Goal: Task Accomplishment & Management: Use online tool/utility

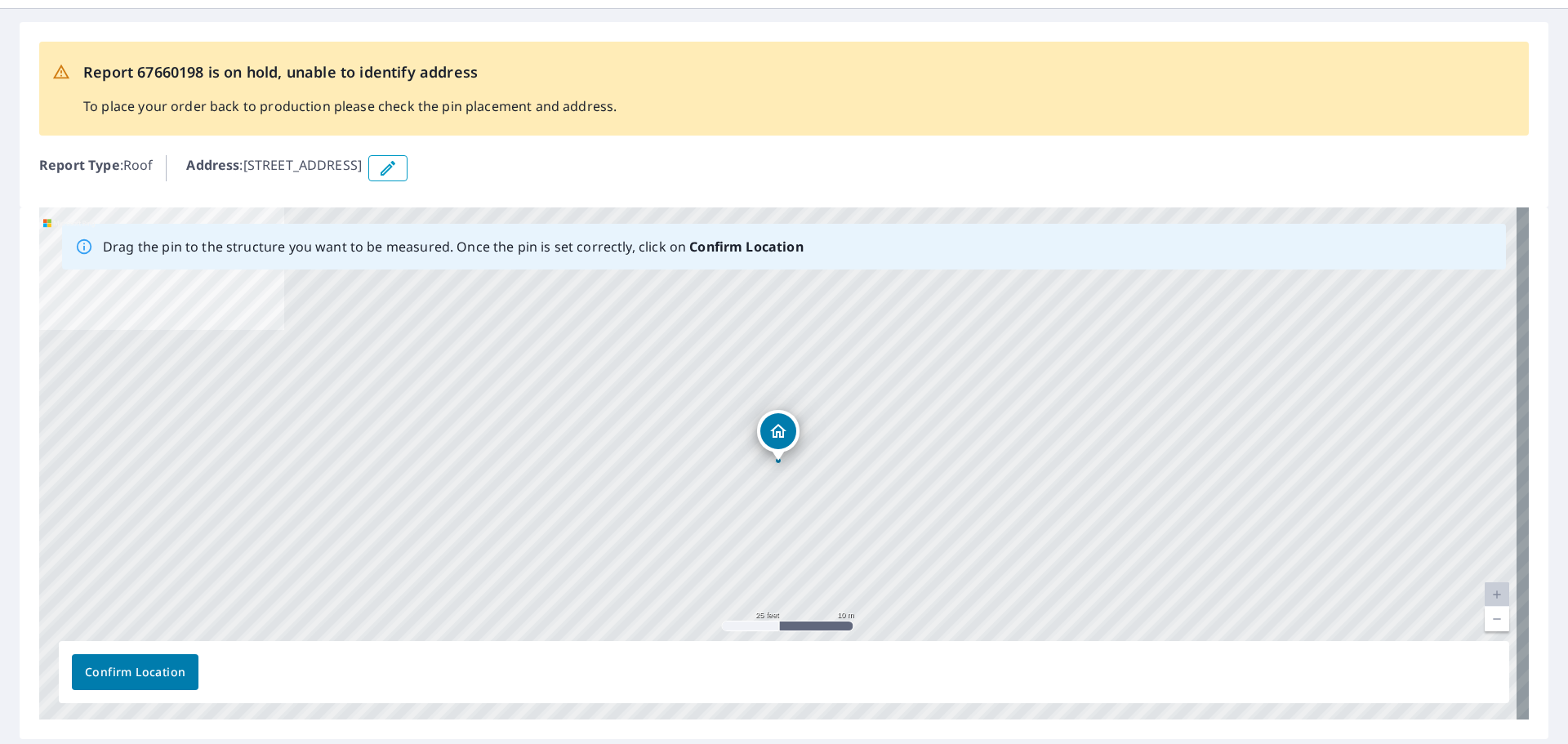
scroll to position [51, 0]
click at [1485, 617] on link "Current Level 20, Zoom Out" at bounding box center [1497, 618] width 25 height 25
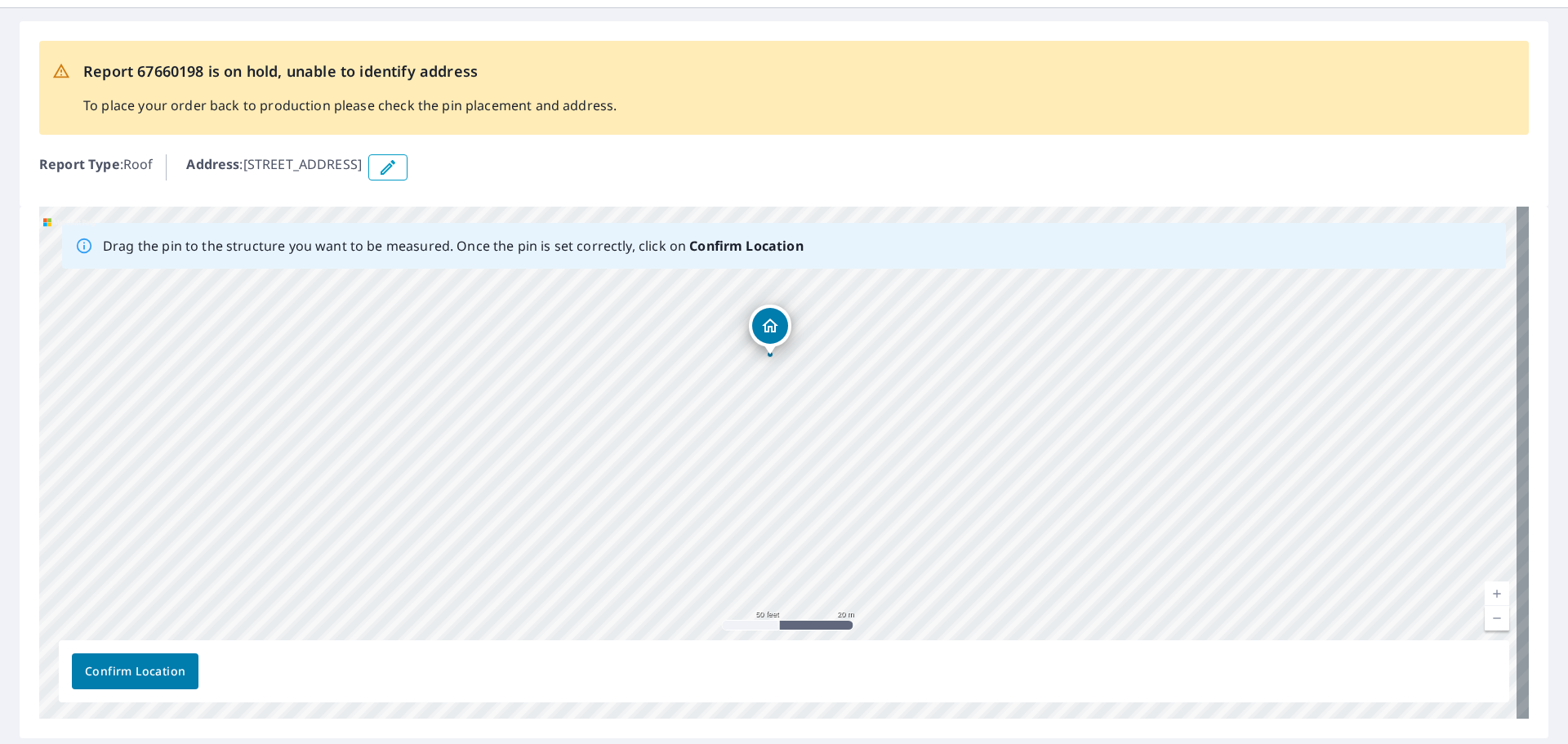
drag, startPoint x: 783, startPoint y: 426, endPoint x: 775, endPoint y: 321, distance: 105.3
click at [155, 662] on span "Confirm Location" at bounding box center [135, 671] width 101 height 21
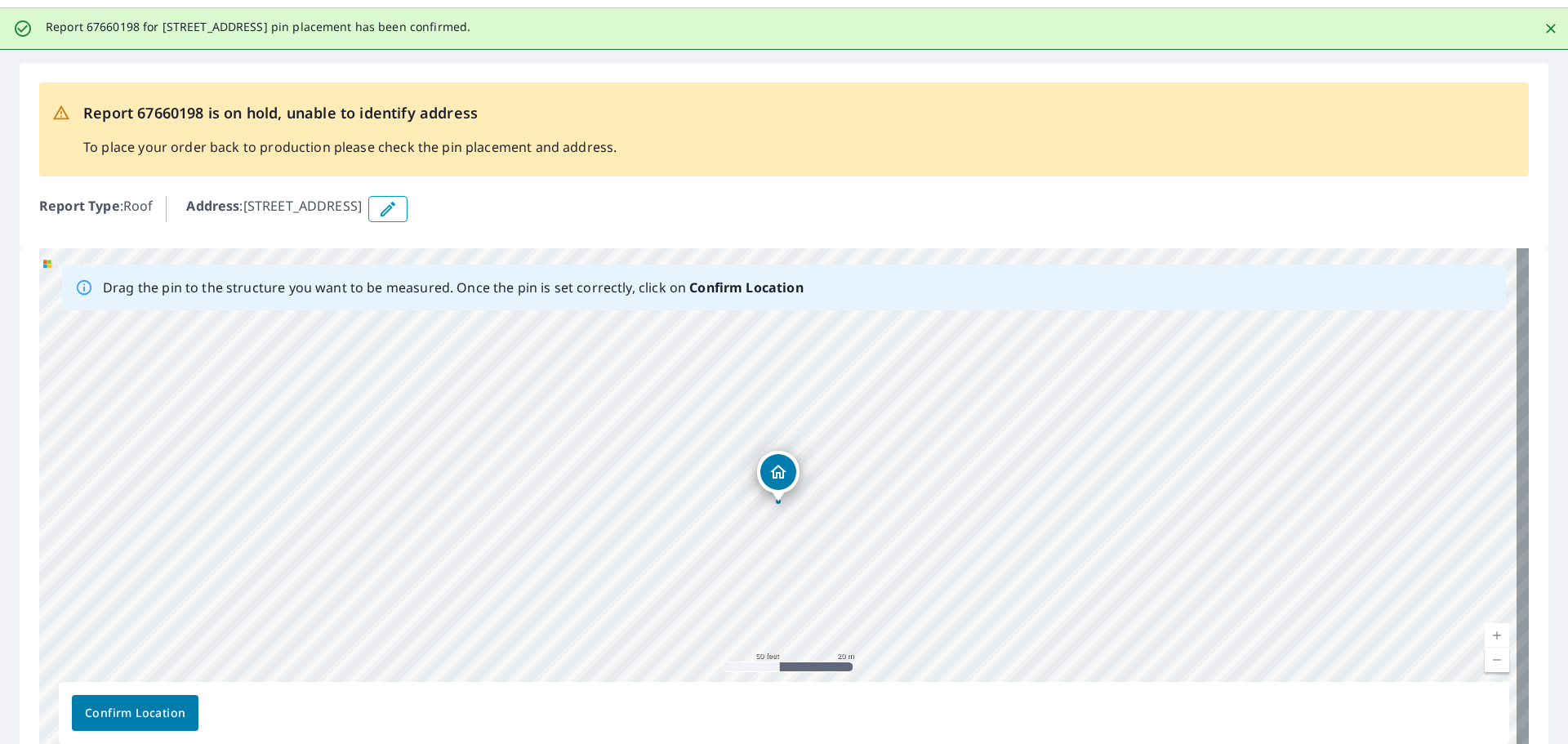
scroll to position [0, 0]
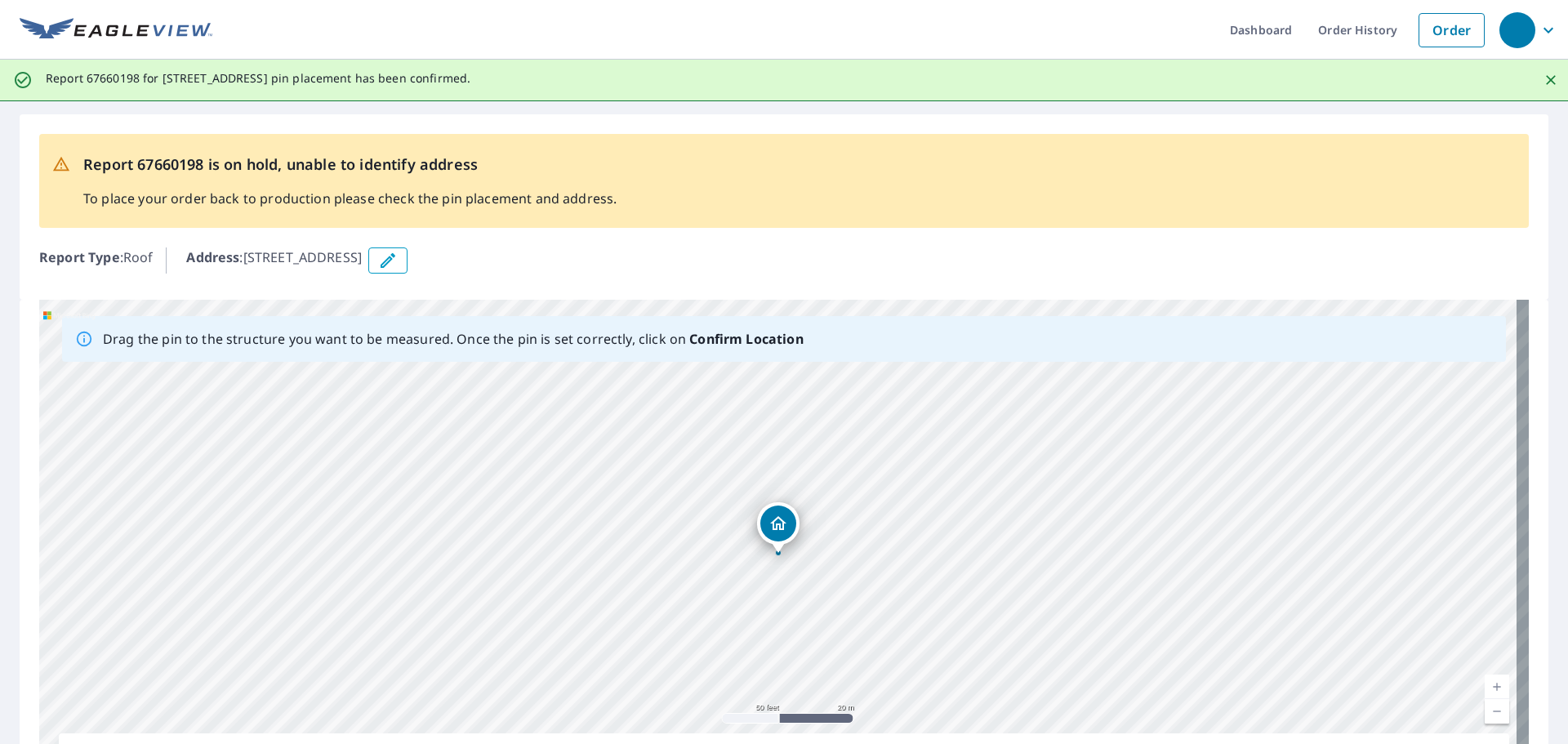
drag, startPoint x: 521, startPoint y: 257, endPoint x: 578, endPoint y: 411, distance: 164.2
click at [578, 411] on div "Report 67660198 is on hold, unable to identify address To place your order back…" at bounding box center [784, 473] width 1568 height 743
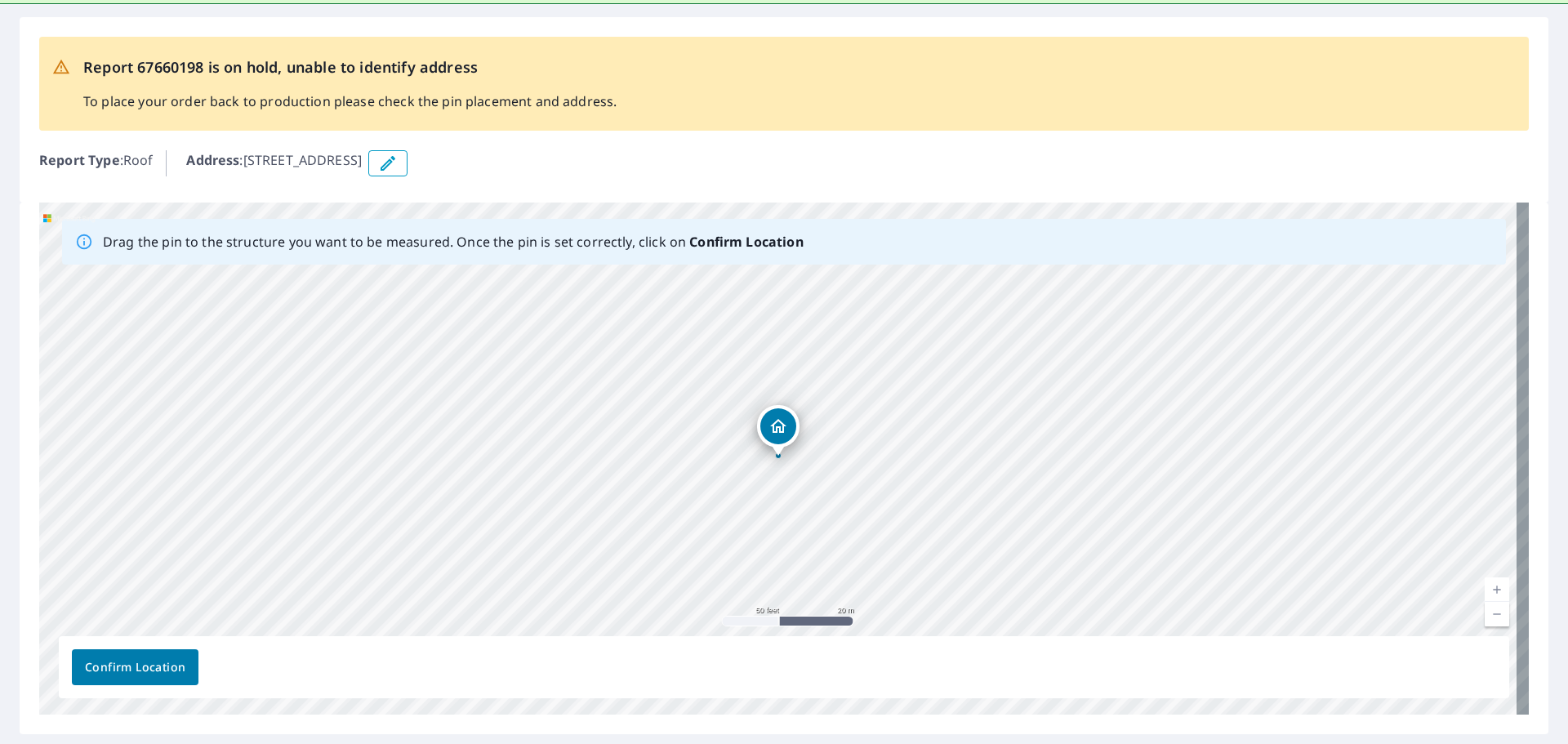
scroll to position [96, 0]
drag, startPoint x: 517, startPoint y: 166, endPoint x: 737, endPoint y: 466, distance: 372.0
click at [737, 466] on div "Report 67660198 is on hold, unable to identify address To place your order back…" at bounding box center [784, 377] width 1568 height 743
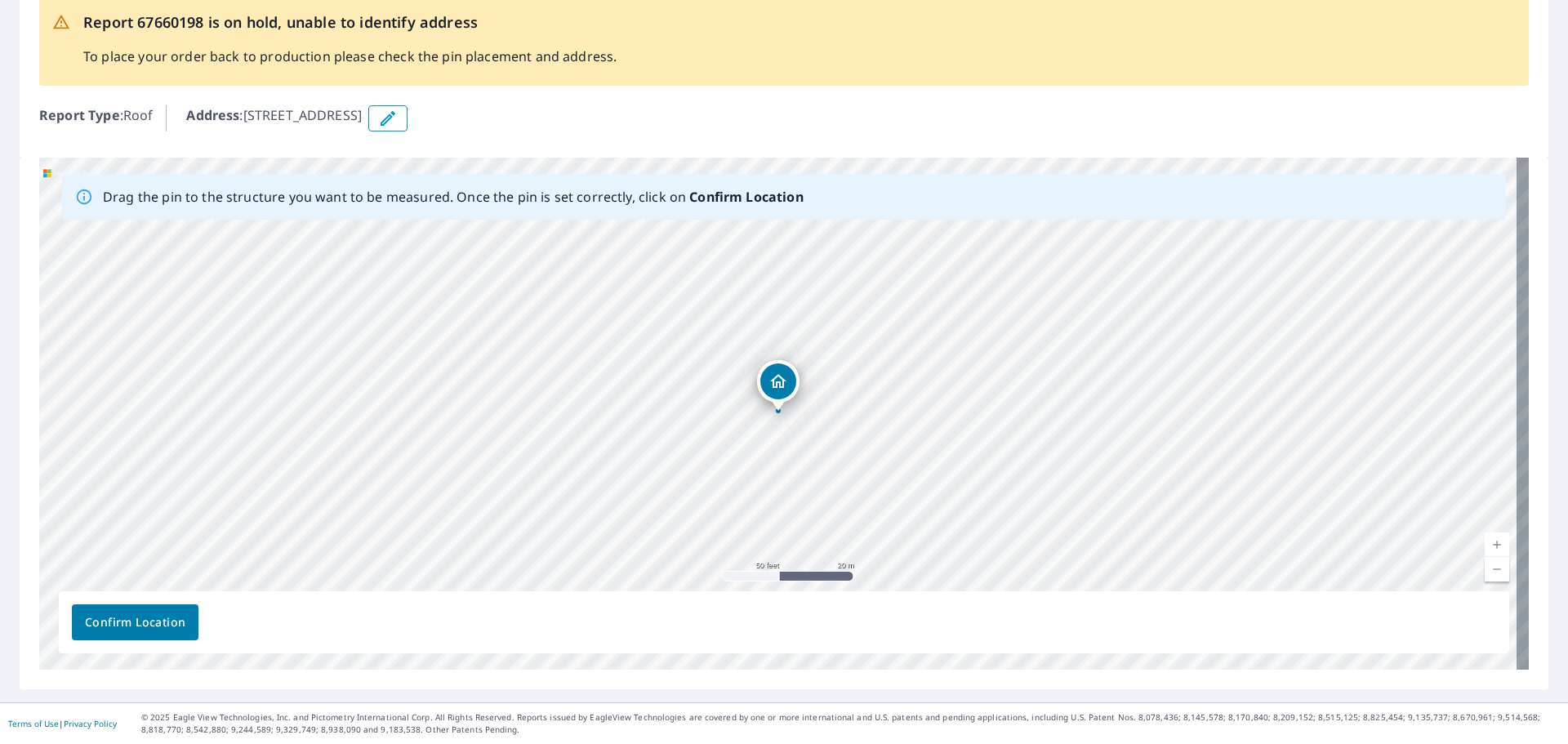
click at [1487, 569] on link "Current Level 19, Zoom Out" at bounding box center [1497, 569] width 25 height 25
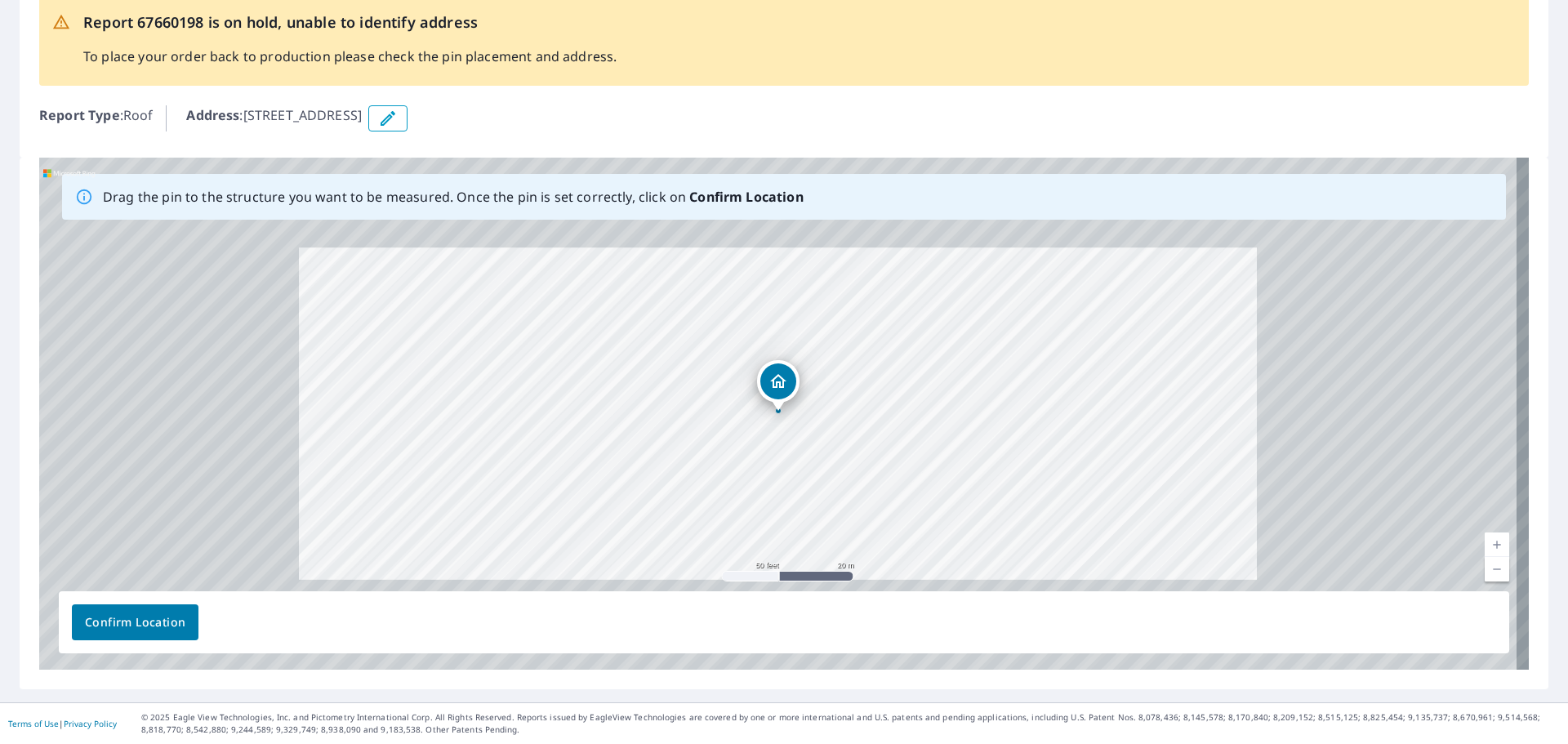
click at [1487, 569] on link "Current Level 19, Zoom Out" at bounding box center [1497, 569] width 25 height 25
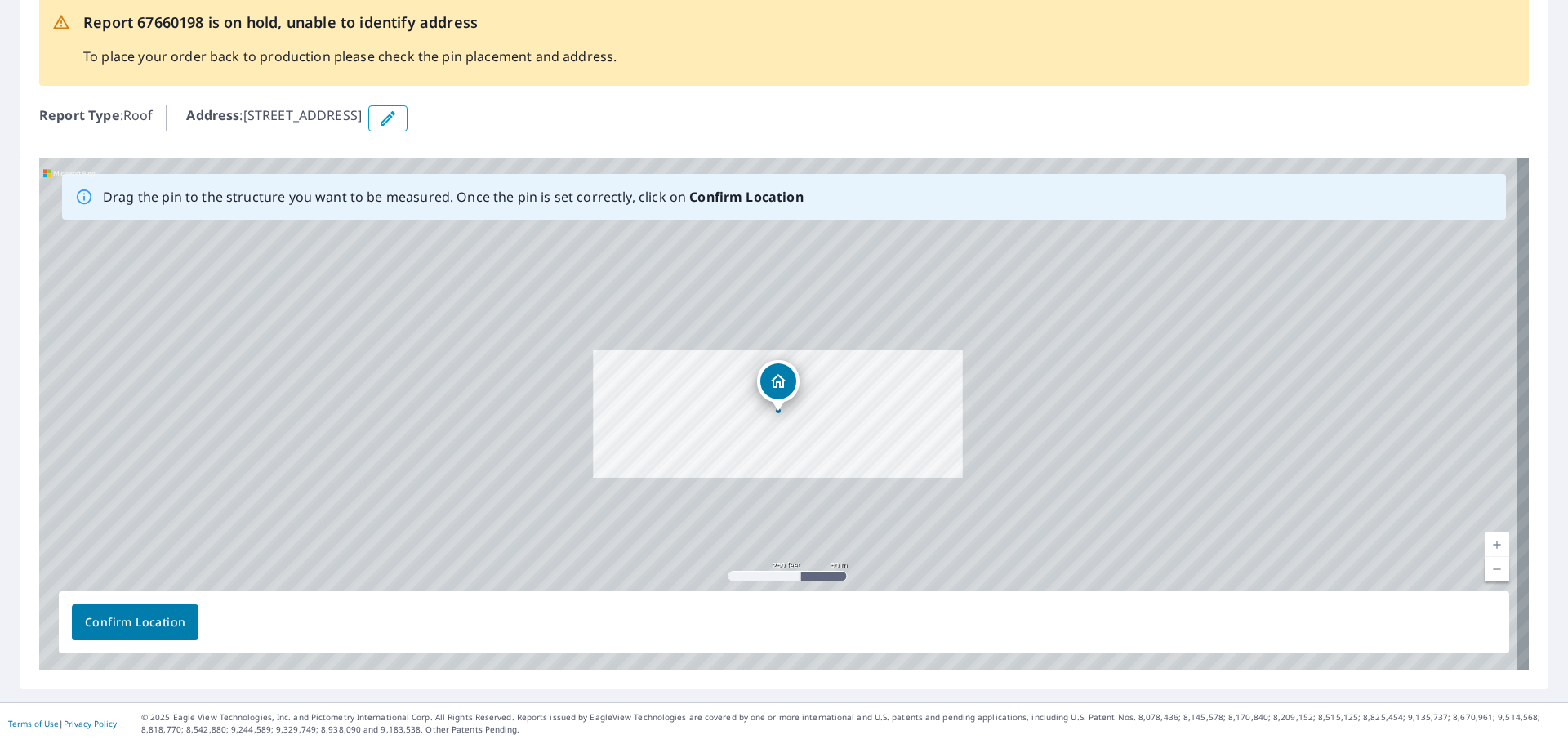
click at [1487, 569] on link "Current Level 17, Zoom Out" at bounding box center [1497, 569] width 25 height 25
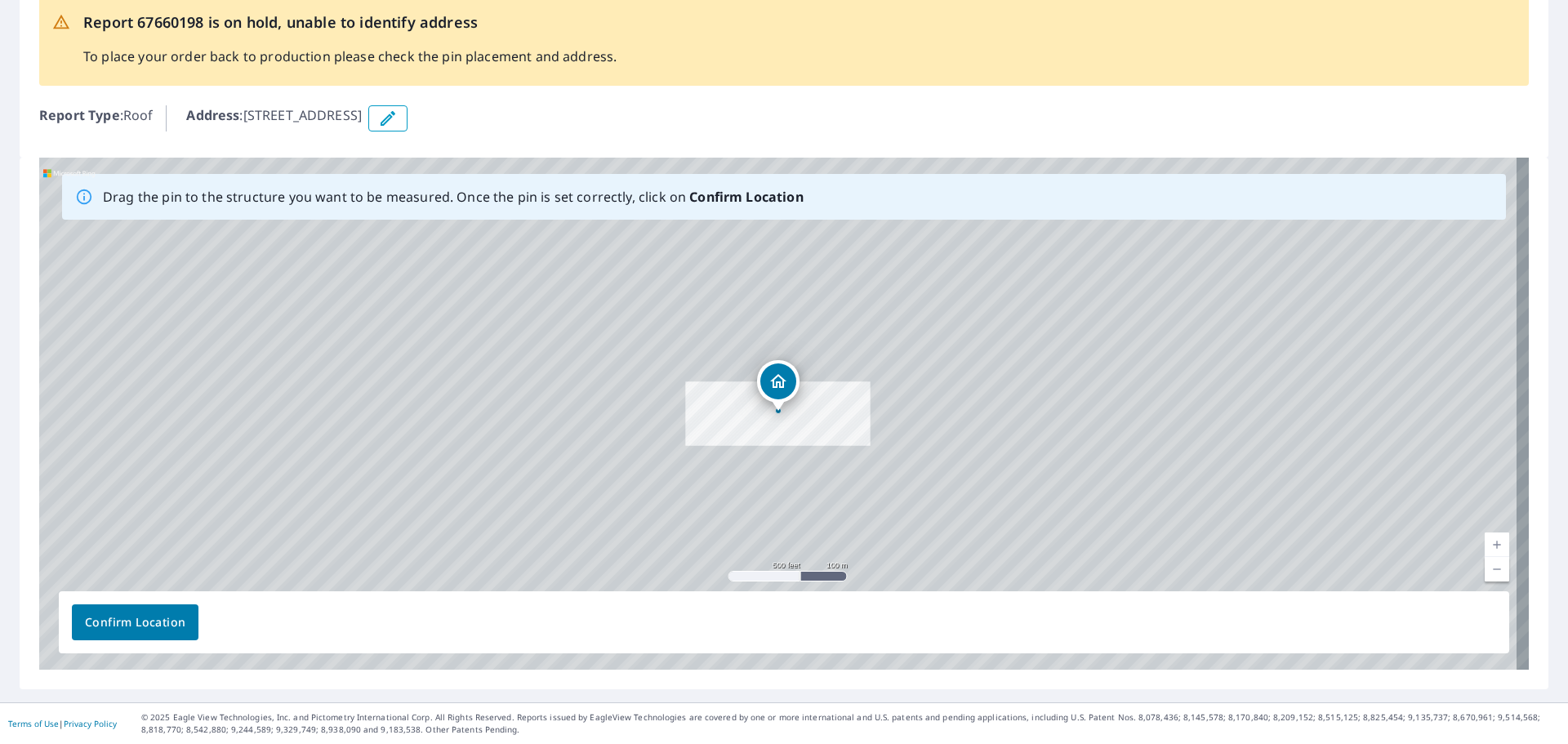
click at [1487, 569] on link "Current Level 16, Zoom Out" at bounding box center [1497, 569] width 25 height 25
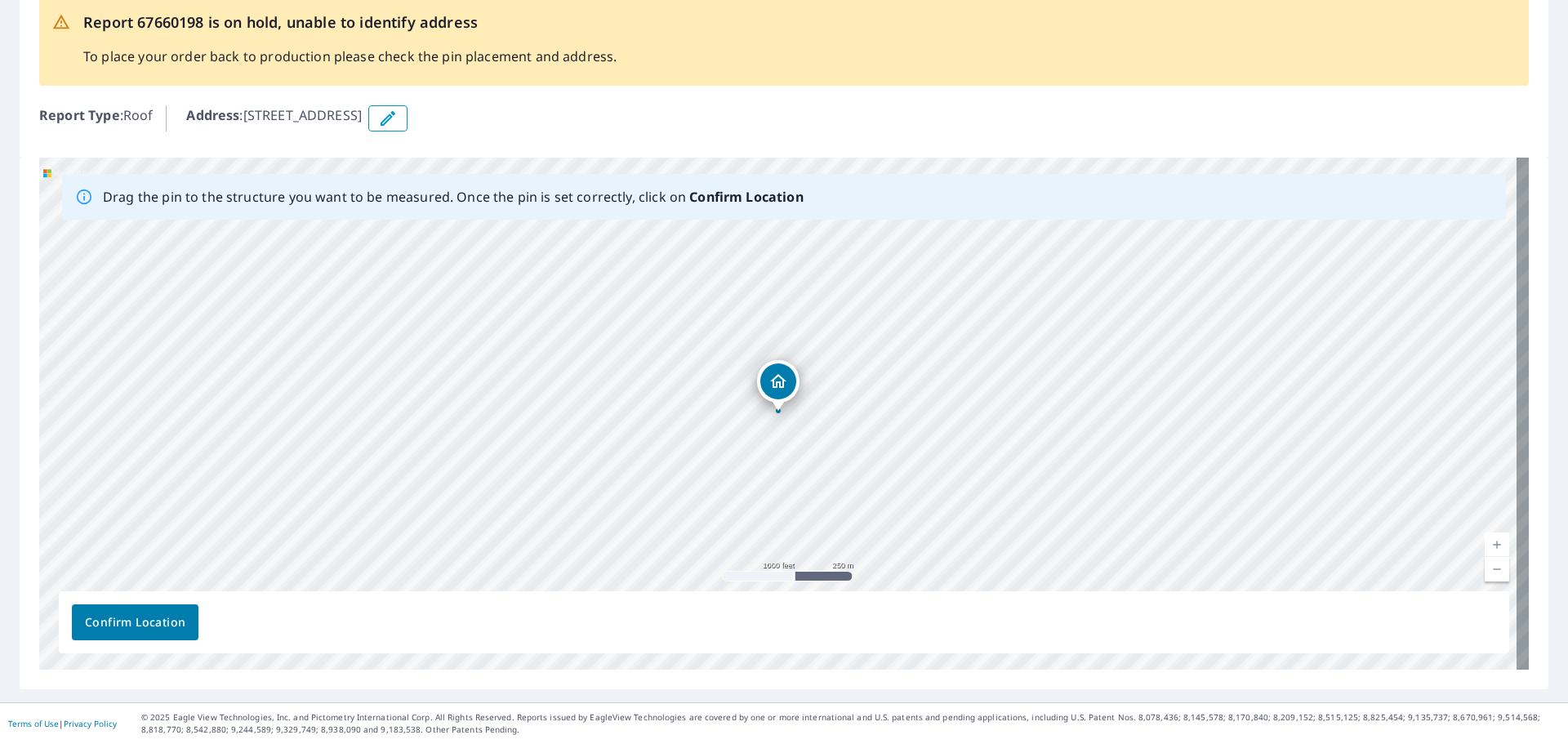
click at [1485, 546] on link "Current Level 15, Zoom In" at bounding box center [1497, 545] width 25 height 25
click at [1485, 546] on link "Current Level 16.047786519185486, Zoom In" at bounding box center [1497, 545] width 25 height 25
click at [396, 119] on icon "button" at bounding box center [388, 119] width 15 height 15
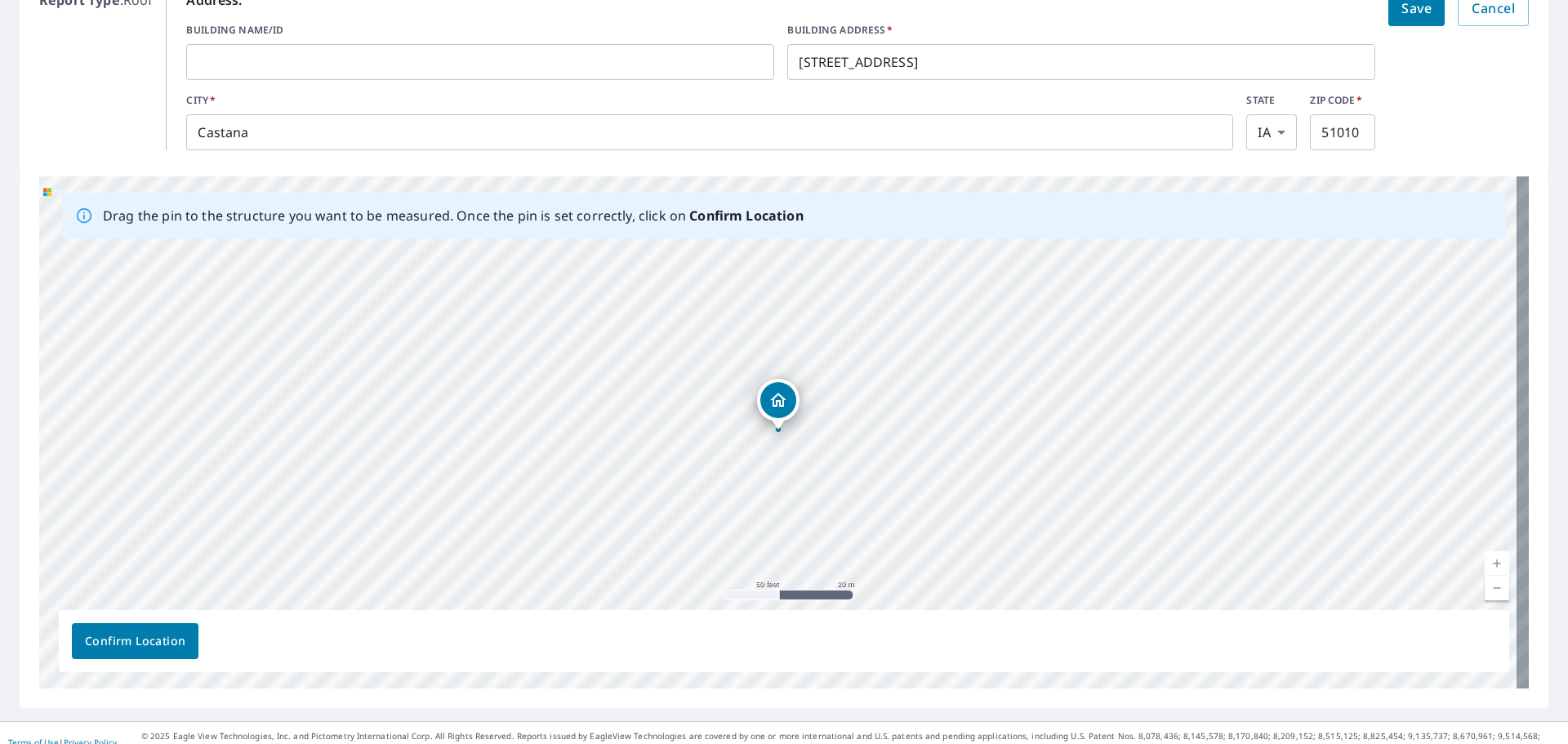
scroll to position [259, 0]
click at [133, 642] on span "Confirm Location" at bounding box center [135, 639] width 101 height 21
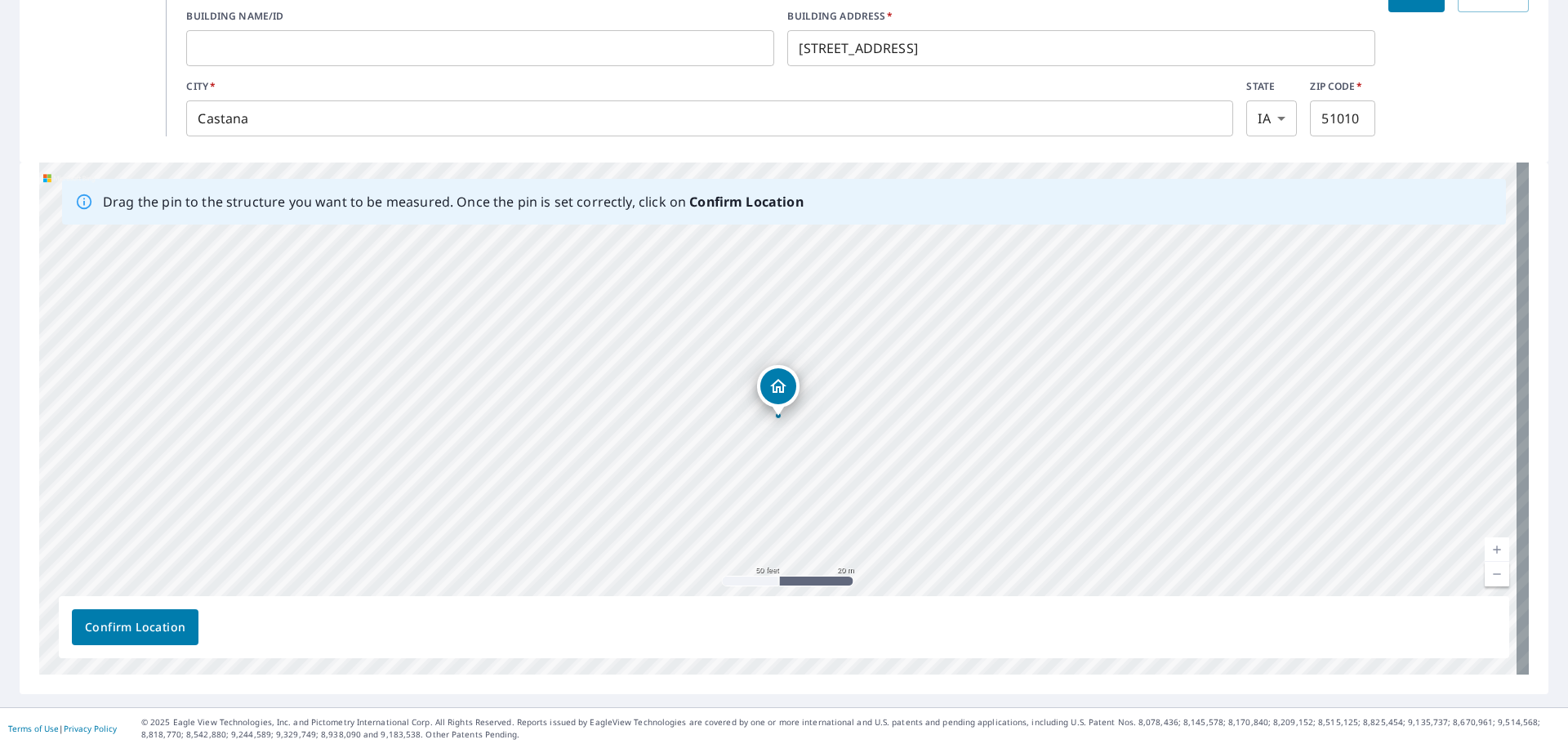
scroll to position [274, 0]
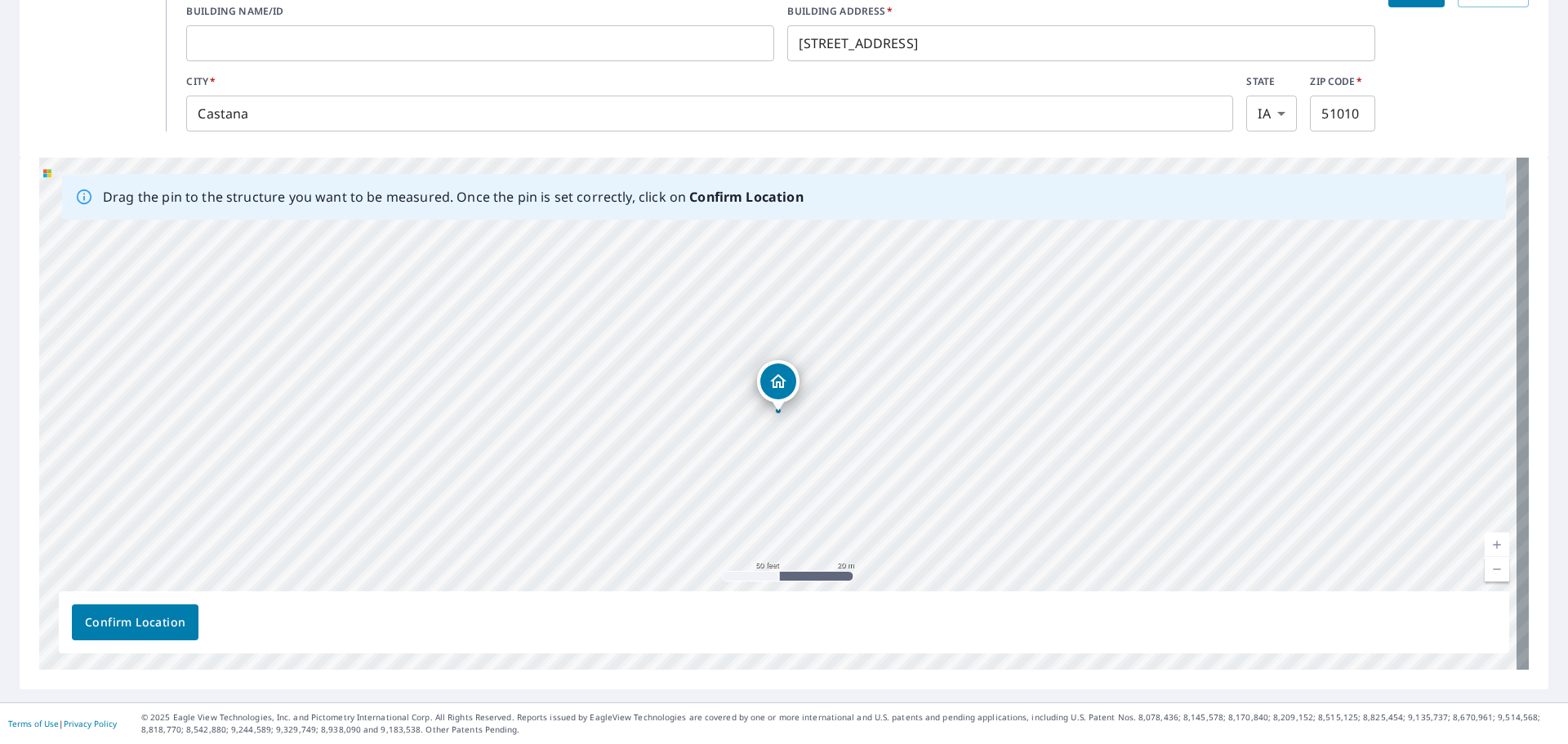
click at [1486, 569] on link "Current Level 19, Zoom Out" at bounding box center [1497, 569] width 25 height 25
click at [1486, 569] on link "Current Level 18, Zoom Out" at bounding box center [1497, 569] width 25 height 25
click at [1486, 569] on link "Current Level 17, Zoom Out" at bounding box center [1497, 569] width 25 height 25
click at [1488, 548] on link "Current Level 16, Zoom In" at bounding box center [1497, 545] width 25 height 25
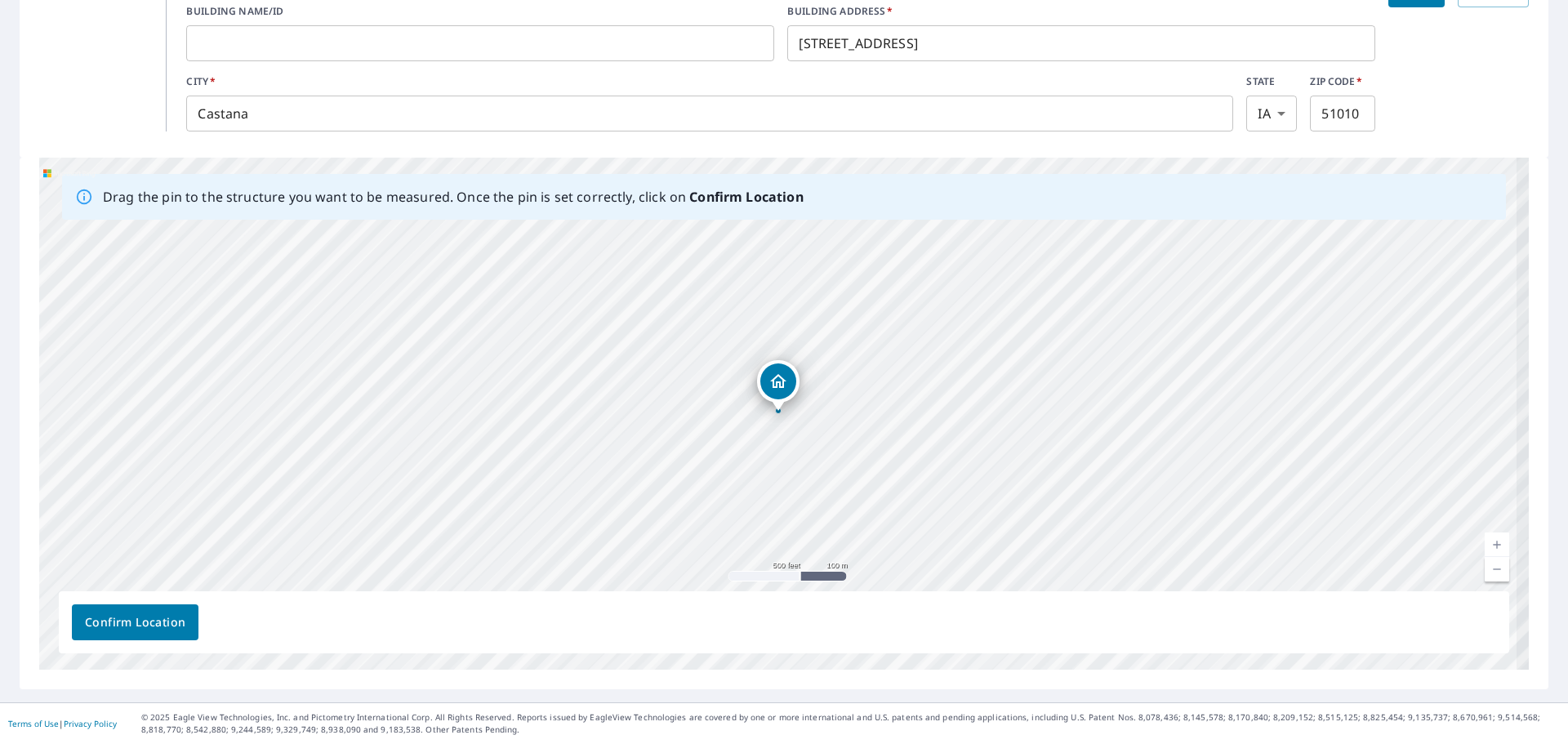
click at [1488, 548] on link "Current Level 16, Zoom In" at bounding box center [1497, 545] width 25 height 25
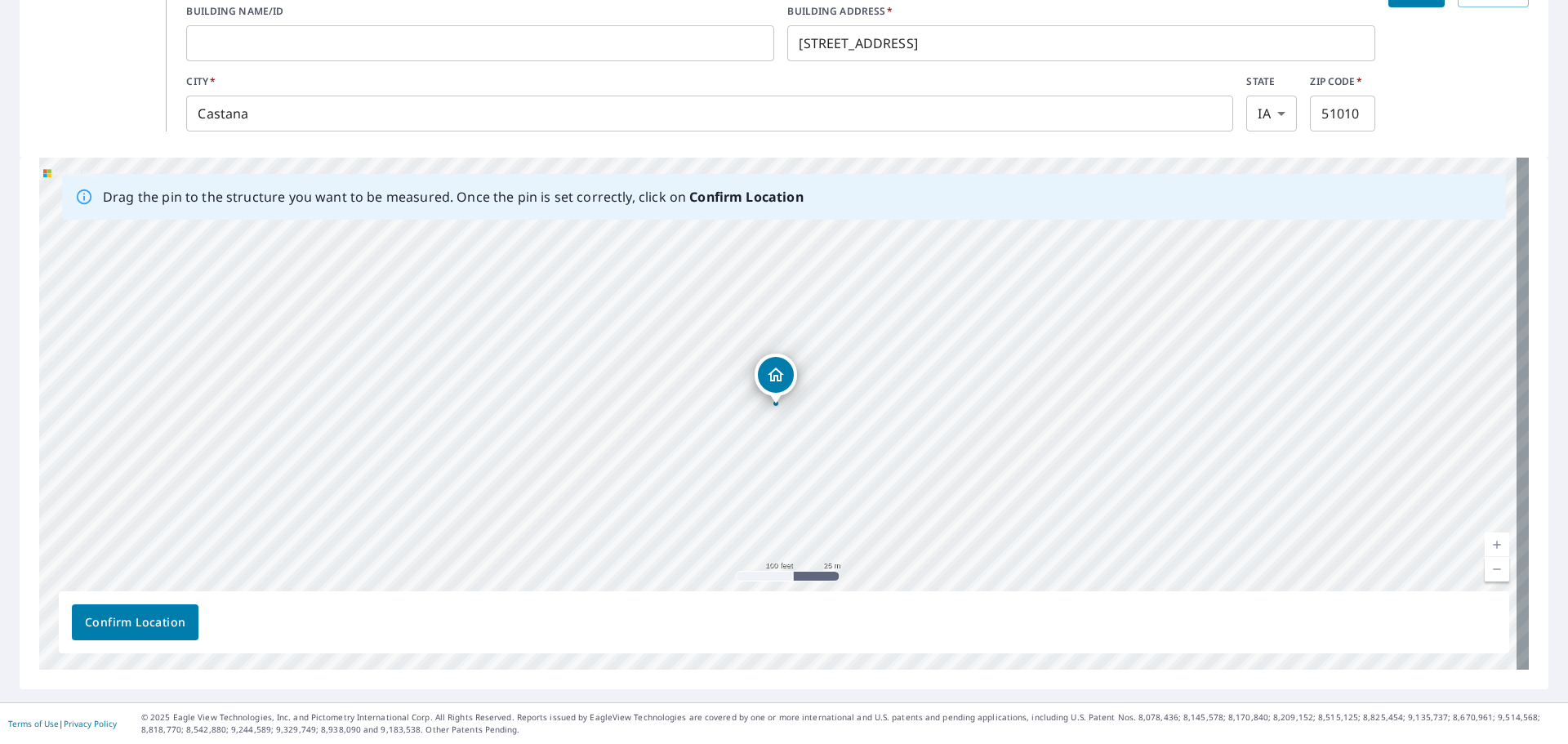
click at [780, 370] on div "[STREET_ADDRESS]" at bounding box center [784, 413] width 1490 height 512
click at [779, 380] on div "[STREET_ADDRESS]" at bounding box center [784, 413] width 1490 height 512
click at [170, 617] on span "Confirm Location" at bounding box center [135, 622] width 101 height 21
click at [784, 374] on div "[STREET_ADDRESS]" at bounding box center [784, 413] width 1490 height 512
click at [1495, 560] on link "Current Level 18, Zoom Out" at bounding box center [1497, 569] width 25 height 25
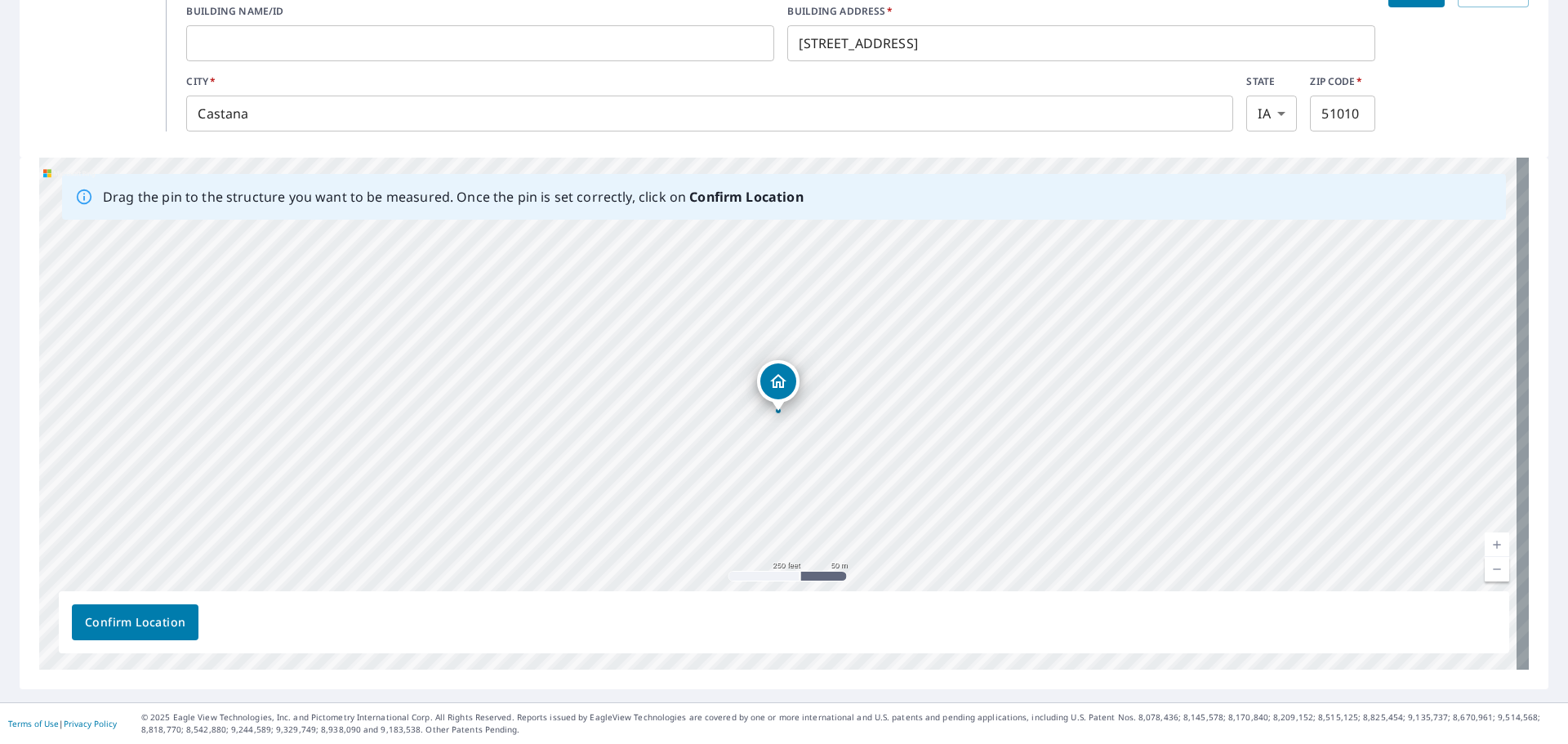
click at [1491, 567] on link "Current Level 17, Zoom Out" at bounding box center [1497, 569] width 25 height 25
click at [1491, 567] on link "Current Level 16, Zoom Out" at bounding box center [1497, 569] width 25 height 25
click at [1485, 540] on link "Current Level 15, Zoom In" at bounding box center [1497, 545] width 25 height 25
click at [1485, 540] on link "Current Level 16, Zoom In" at bounding box center [1497, 545] width 25 height 25
click at [1485, 567] on link "Current Level 17, Zoom Out" at bounding box center [1497, 569] width 25 height 25
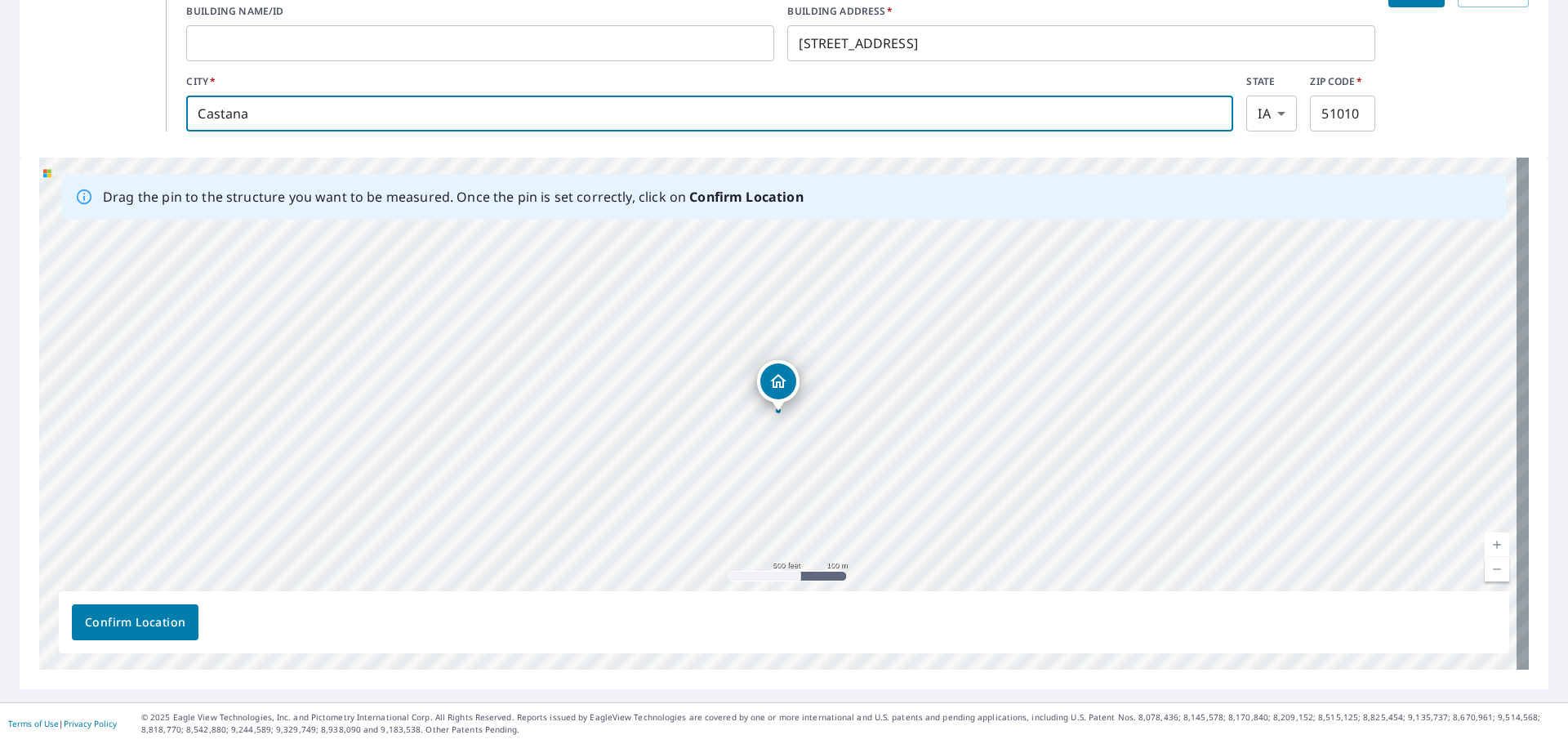
drag, startPoint x: 859, startPoint y: 122, endPoint x: 782, endPoint y: 143, distance: 79.8
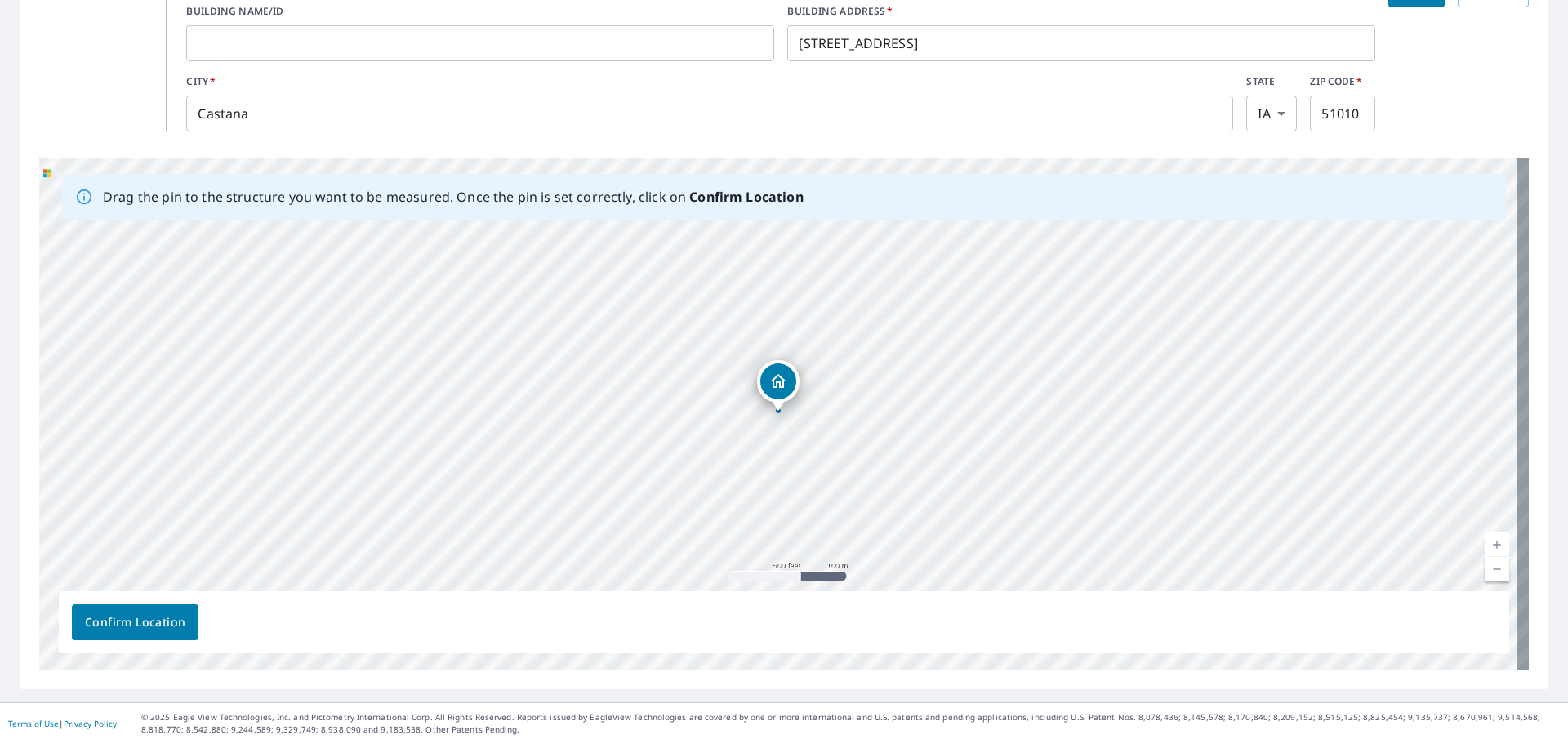
click at [111, 94] on p "Report Type : Roof" at bounding box center [96, 51] width 114 height 160
drag, startPoint x: 111, startPoint y: 94, endPoint x: 81, endPoint y: 283, distance: 191.4
click at [81, 283] on div "[STREET_ADDRESS]" at bounding box center [784, 413] width 1490 height 512
drag, startPoint x: 81, startPoint y: 283, endPoint x: 484, endPoint y: 264, distance: 403.4
click at [484, 264] on div "[STREET_ADDRESS]" at bounding box center [784, 413] width 1490 height 512
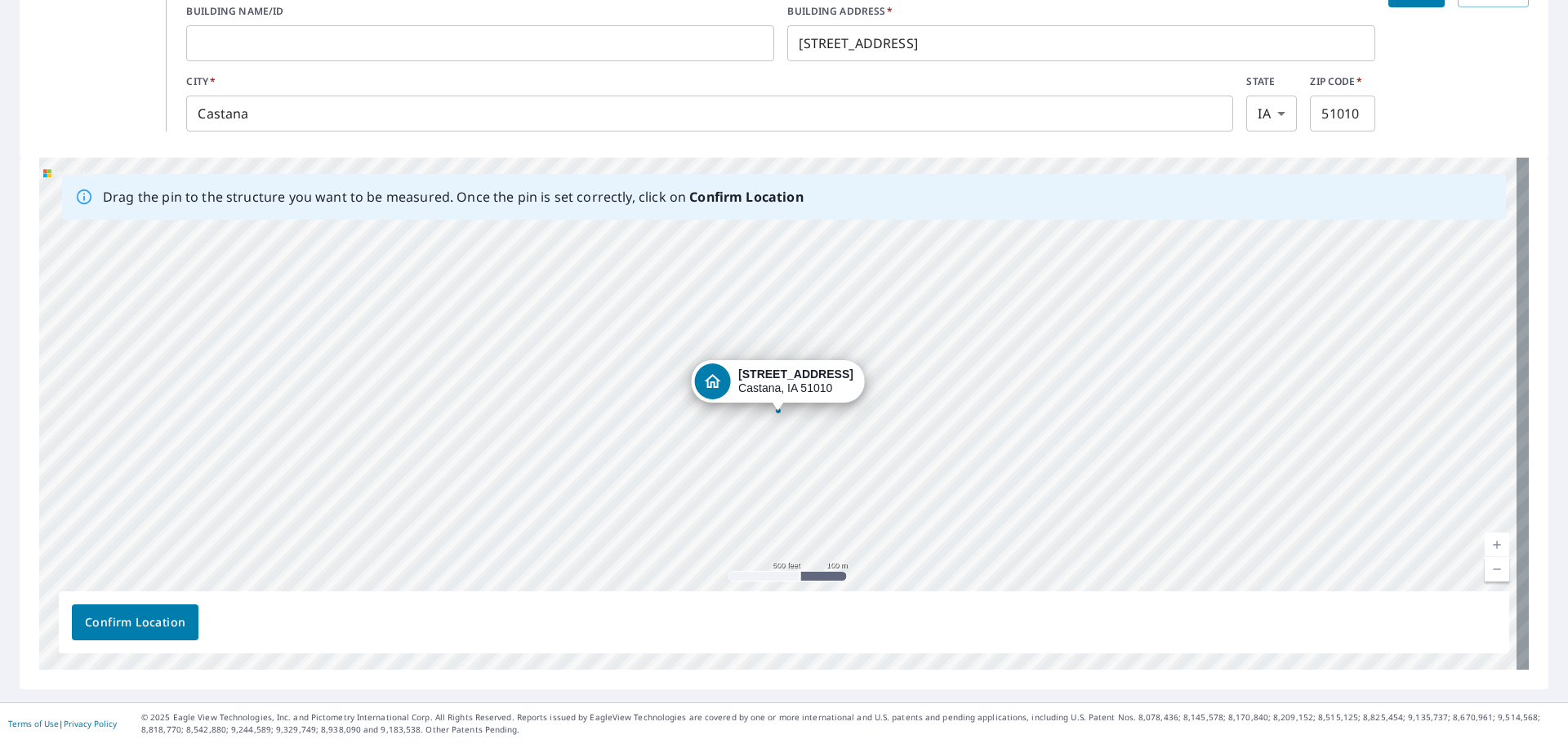
click at [484, 264] on div "[STREET_ADDRESS]" at bounding box center [784, 413] width 1490 height 512
click at [774, 407] on div "Dropped pin, building 1, Residential property, 16473 Nutmeg Ave Castana, IA 510…" at bounding box center [778, 403] width 21 height 16
click at [1486, 536] on link "Current Level 16, Zoom In" at bounding box center [1497, 545] width 25 height 25
click at [1486, 536] on link "Current Level 17, Zoom In" at bounding box center [1497, 545] width 25 height 25
click at [1486, 536] on link "Current Level 18, Zoom In" at bounding box center [1497, 545] width 25 height 25
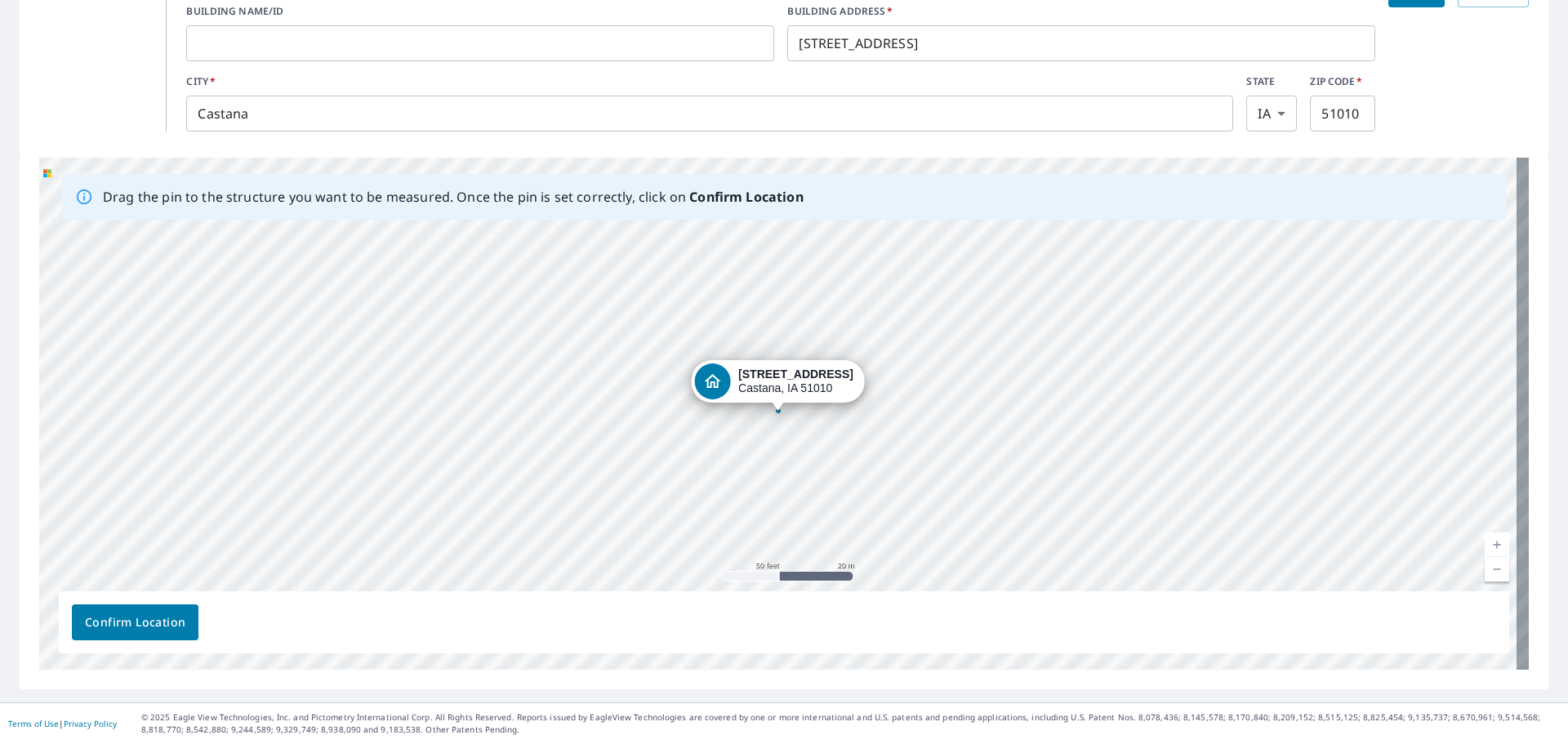
click at [1488, 569] on link "Current Level 19, Zoom Out" at bounding box center [1497, 569] width 25 height 25
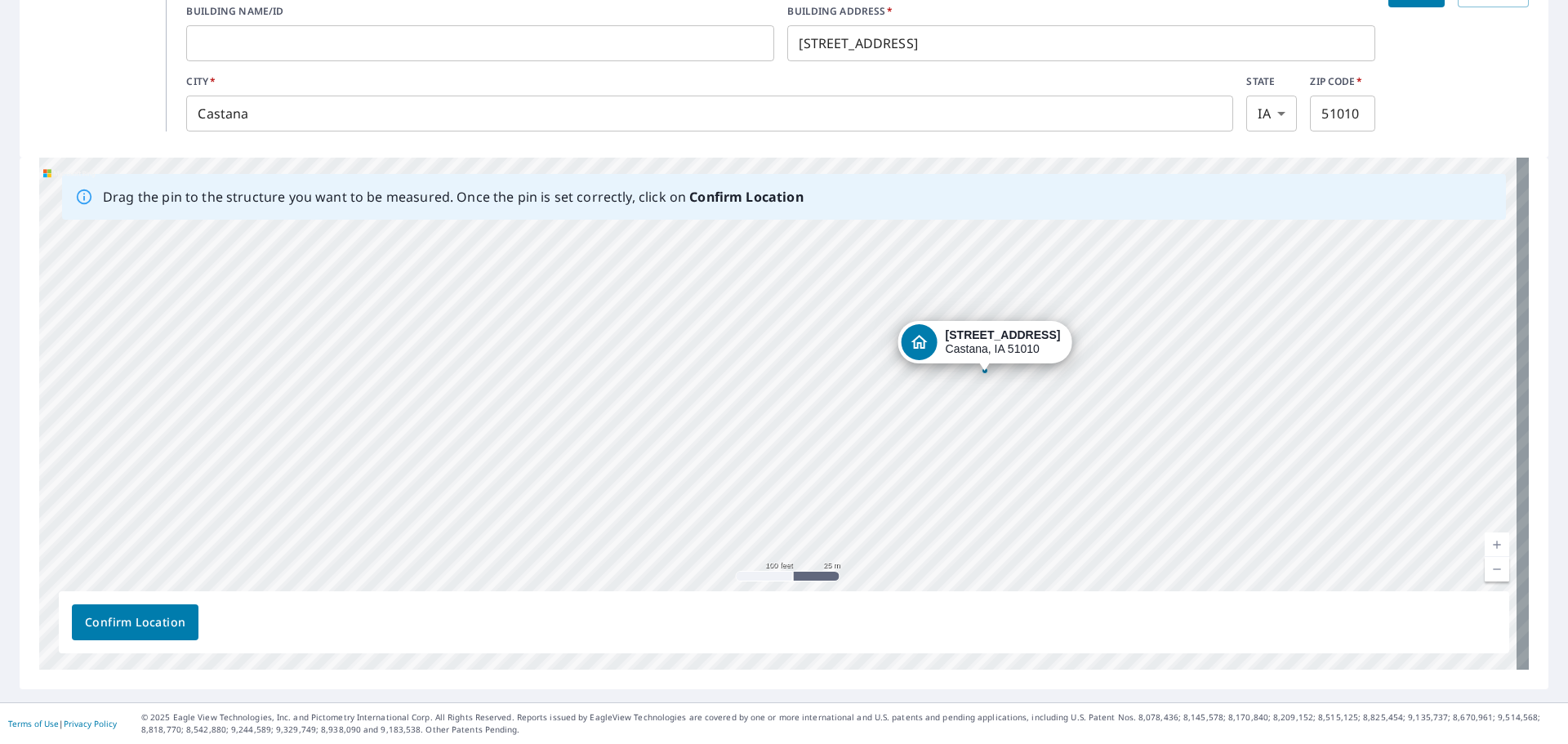
drag, startPoint x: 769, startPoint y: 388, endPoint x: 975, endPoint y: 348, distance: 209.8
click at [975, 348] on div "[STREET_ADDRESS]" at bounding box center [784, 413] width 1490 height 512
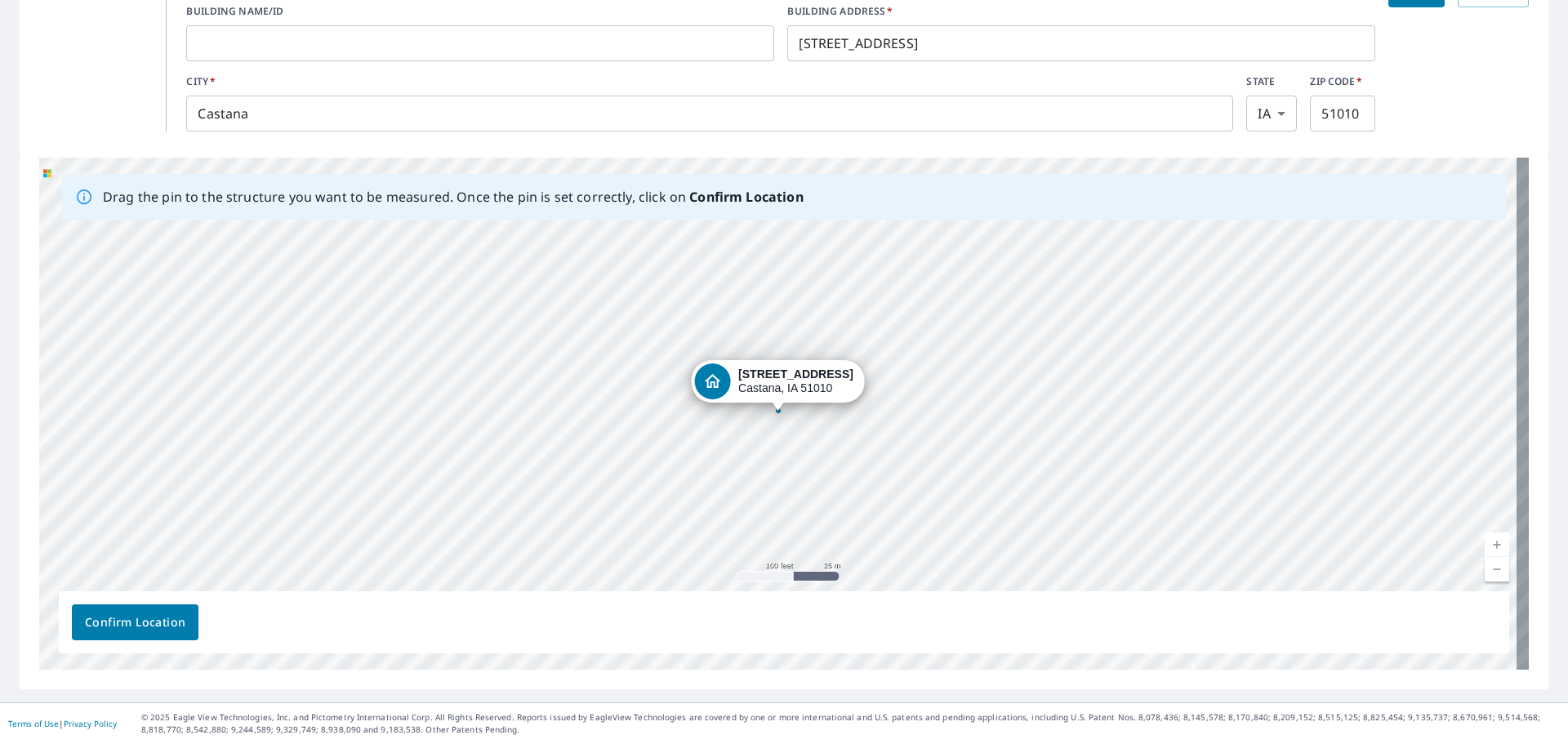
click at [1489, 575] on link "Current Level 18, Zoom Out" at bounding box center [1497, 569] width 25 height 25
drag, startPoint x: 577, startPoint y: 466, endPoint x: 569, endPoint y: 456, distance: 12.8
click at [569, 456] on div "[STREET_ADDRESS]" at bounding box center [784, 413] width 1490 height 512
click at [567, 454] on div "[STREET_ADDRESS]" at bounding box center [784, 413] width 1490 height 512
click at [569, 456] on div "[STREET_ADDRESS]" at bounding box center [784, 413] width 1490 height 512
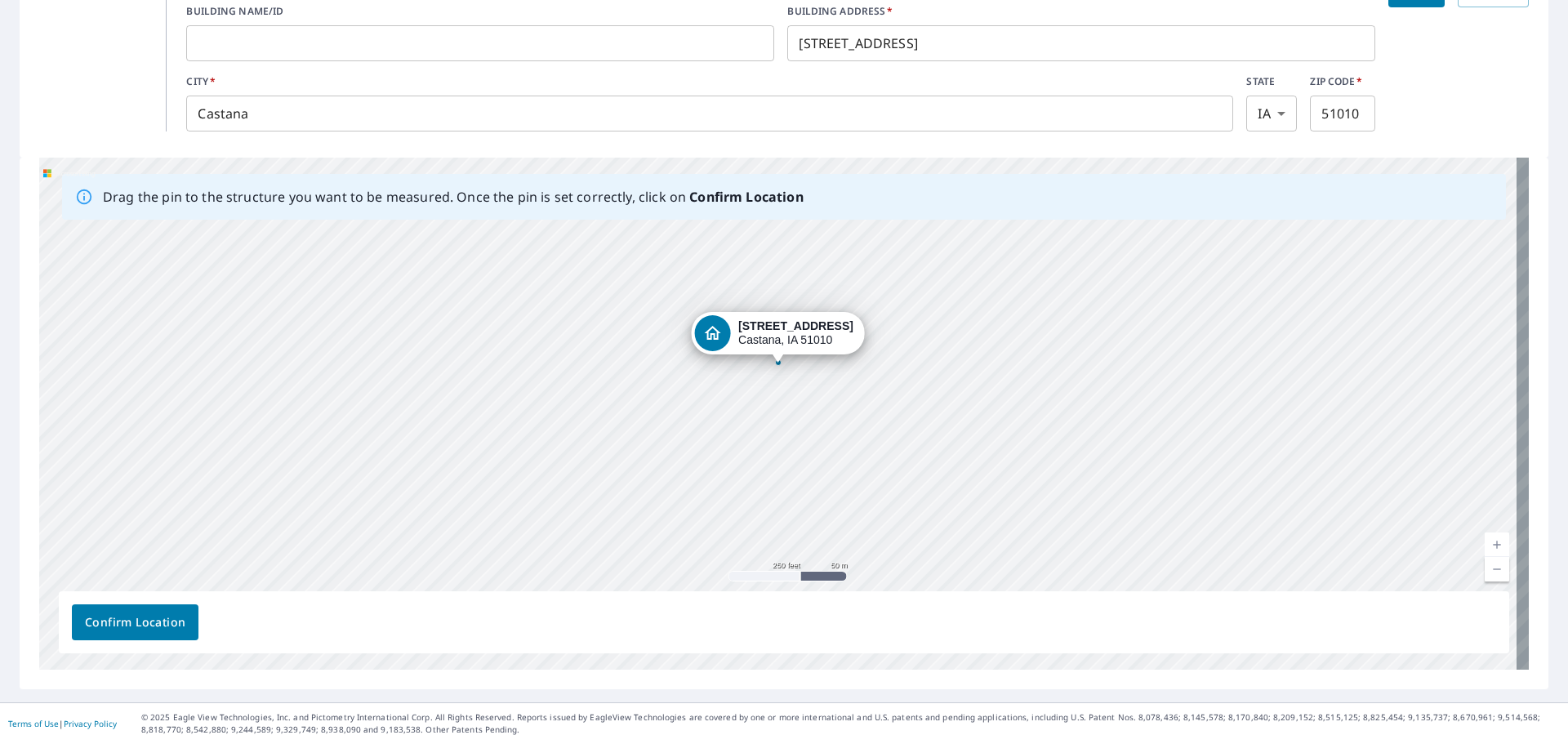
drag, startPoint x: 569, startPoint y: 456, endPoint x: 513, endPoint y: 349, distance: 120.8
click at [513, 349] on div "[STREET_ADDRESS]" at bounding box center [784, 413] width 1490 height 512
click at [548, 397] on div "[STREET_ADDRESS]" at bounding box center [784, 413] width 1490 height 512
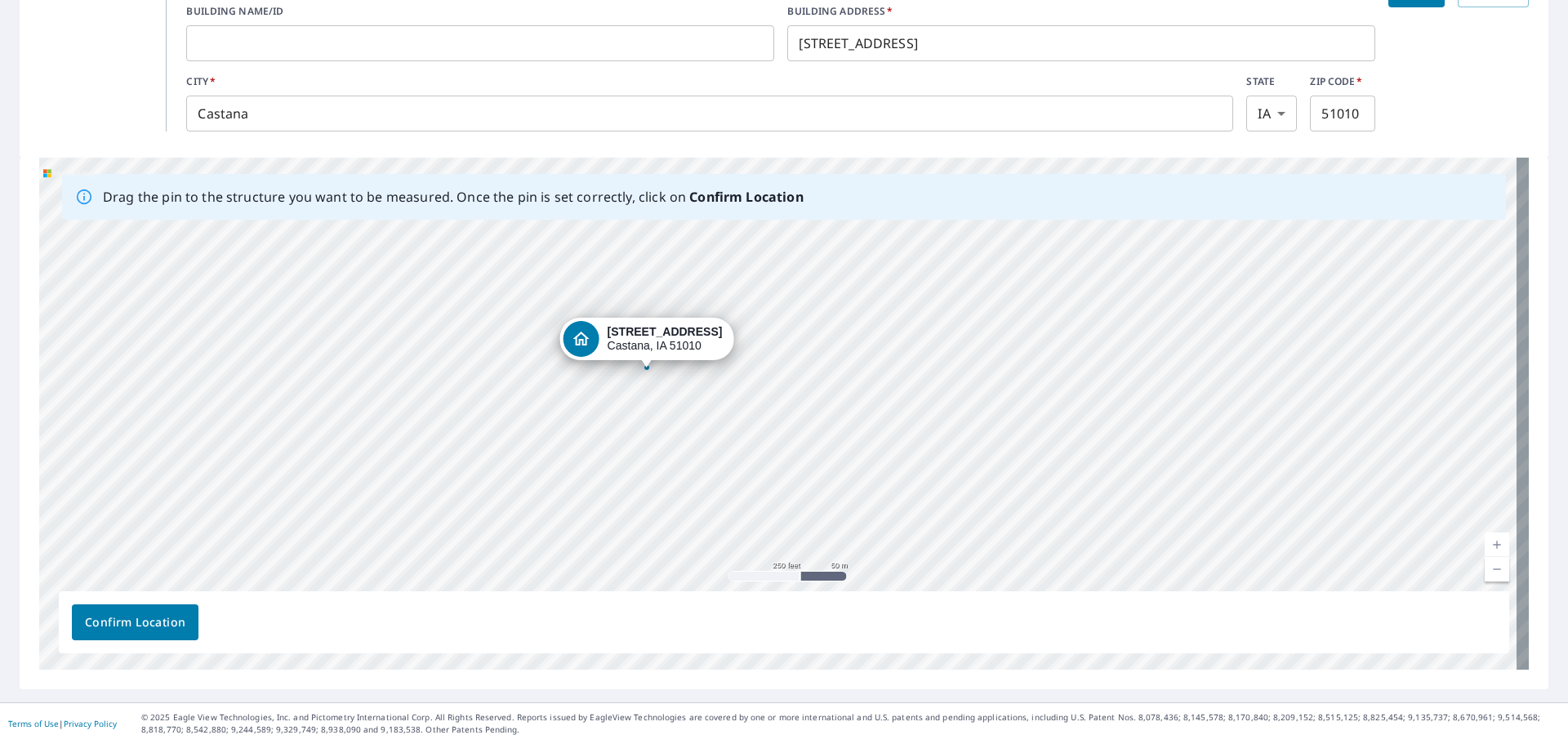
drag, startPoint x: 737, startPoint y: 316, endPoint x: 633, endPoint y: 341, distance: 107.0
click at [633, 341] on div "[STREET_ADDRESS]" at bounding box center [784, 413] width 1490 height 512
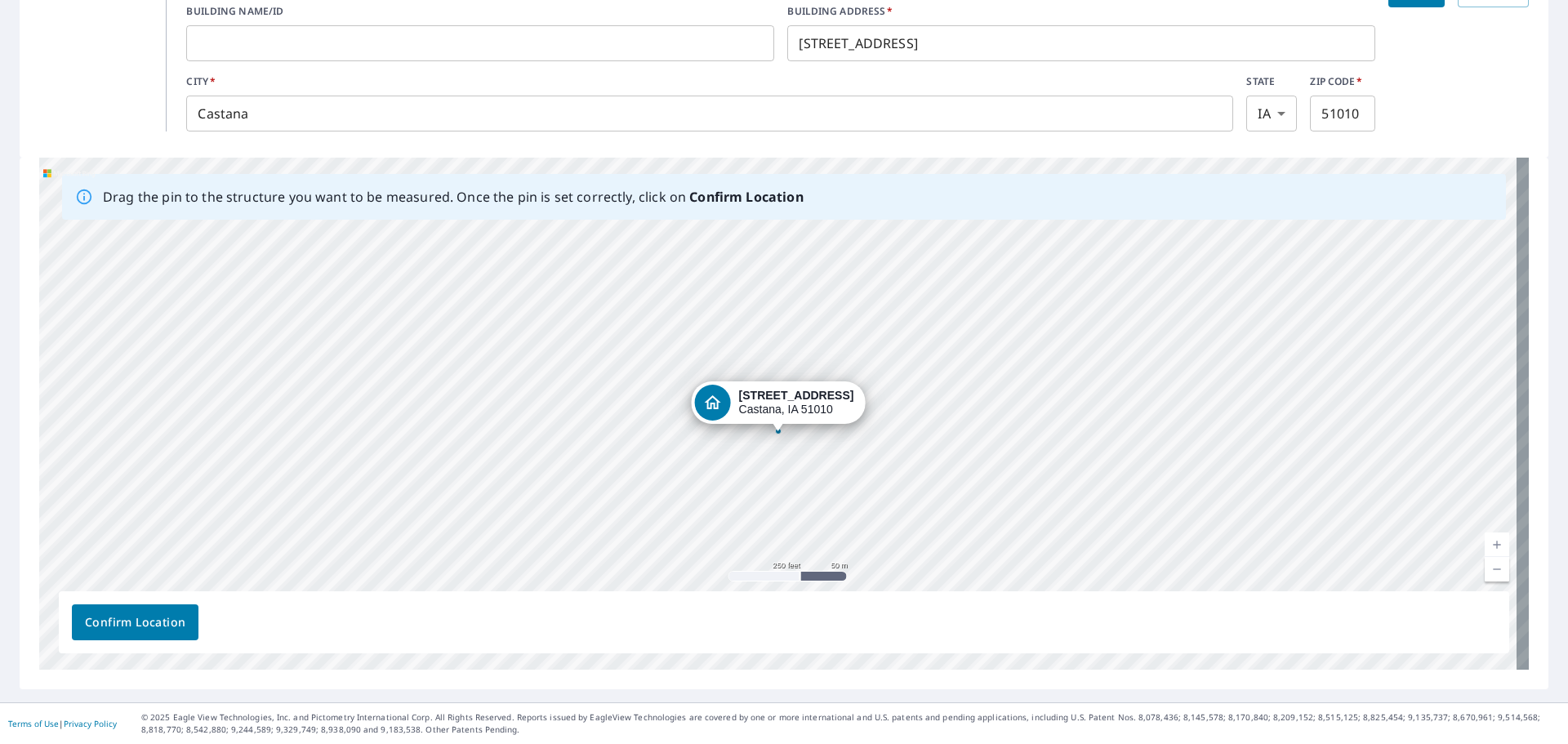
drag, startPoint x: 787, startPoint y: 391, endPoint x: 788, endPoint y: 411, distance: 20.0
click at [788, 411] on div "[STREET_ADDRESS]" at bounding box center [784, 413] width 1490 height 512
drag, startPoint x: 775, startPoint y: 392, endPoint x: 775, endPoint y: 367, distance: 25.0
click at [775, 367] on div "[STREET_ADDRESS]" at bounding box center [784, 413] width 1490 height 512
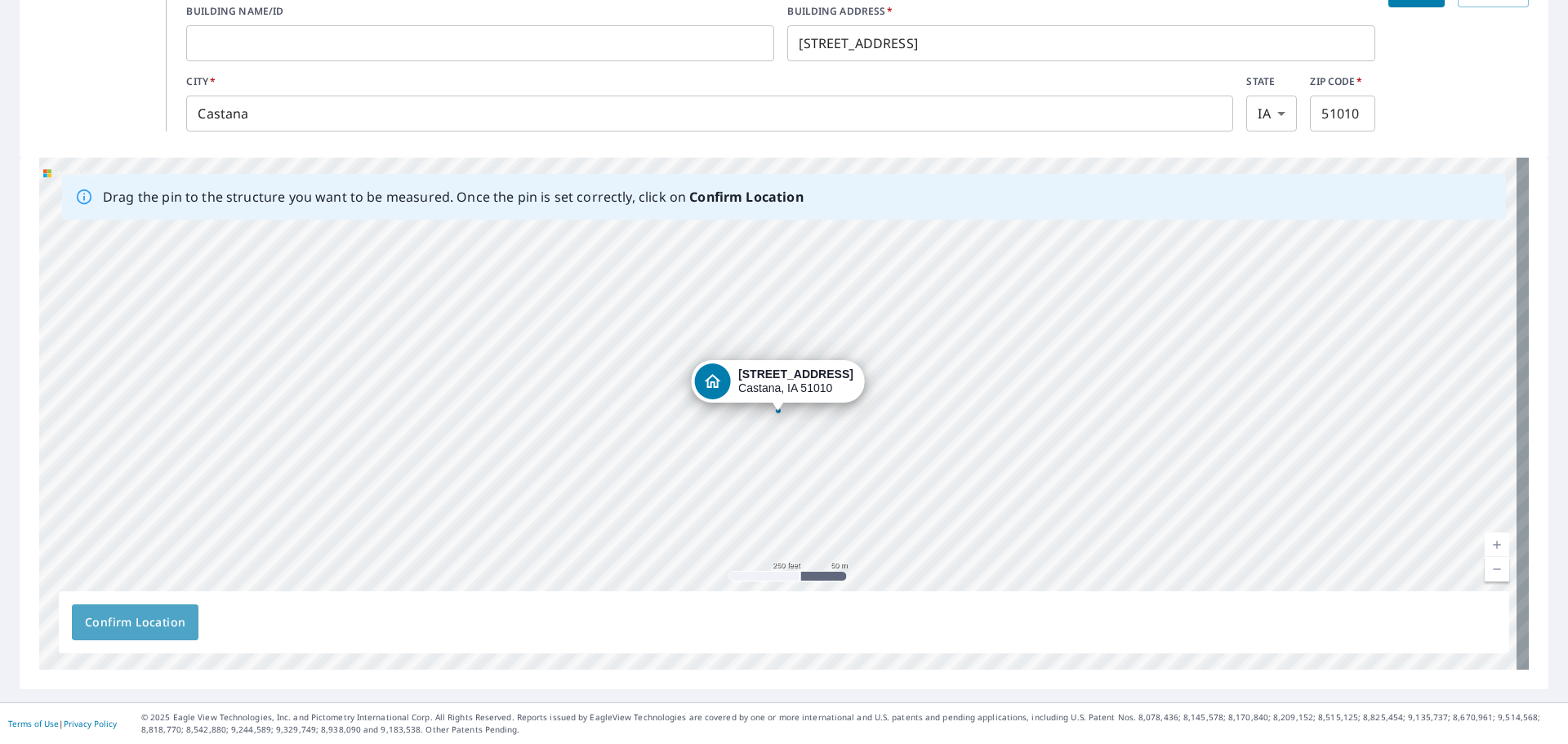
click at [153, 625] on span "Confirm Location" at bounding box center [135, 622] width 101 height 21
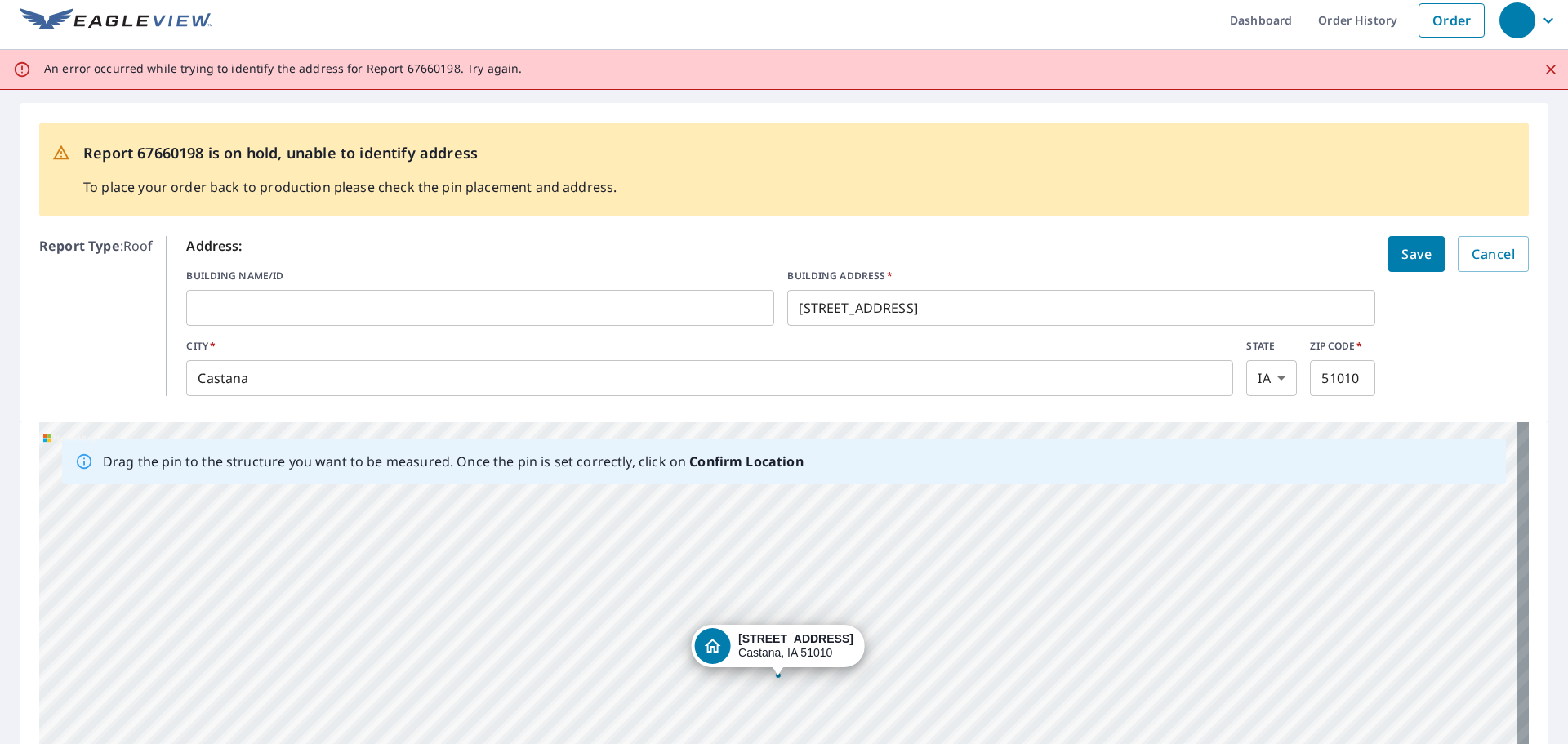
scroll to position [0, 0]
